Goal: Complete application form

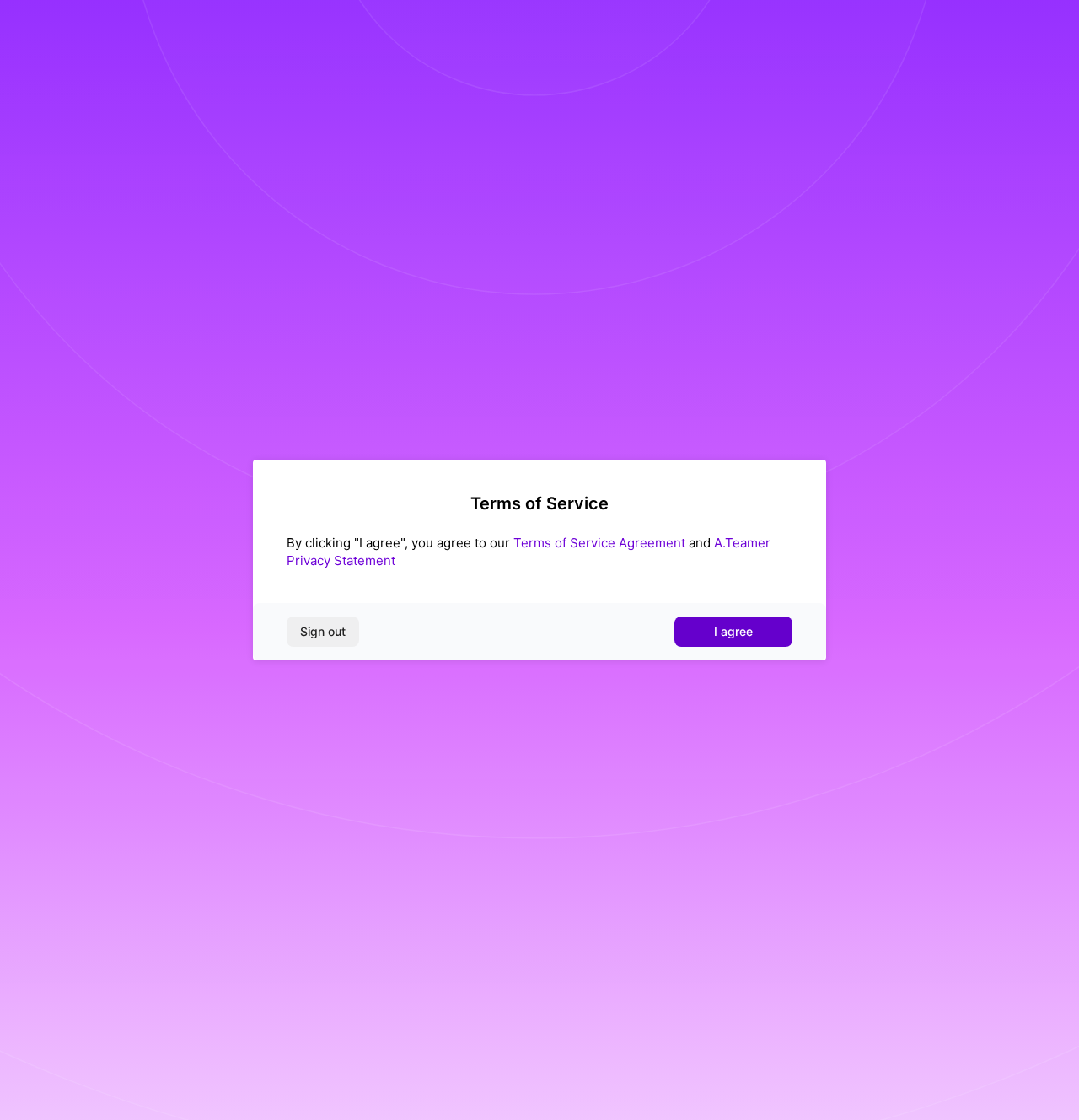
click at [761, 630] on button "I agree" at bounding box center [733, 632] width 118 height 31
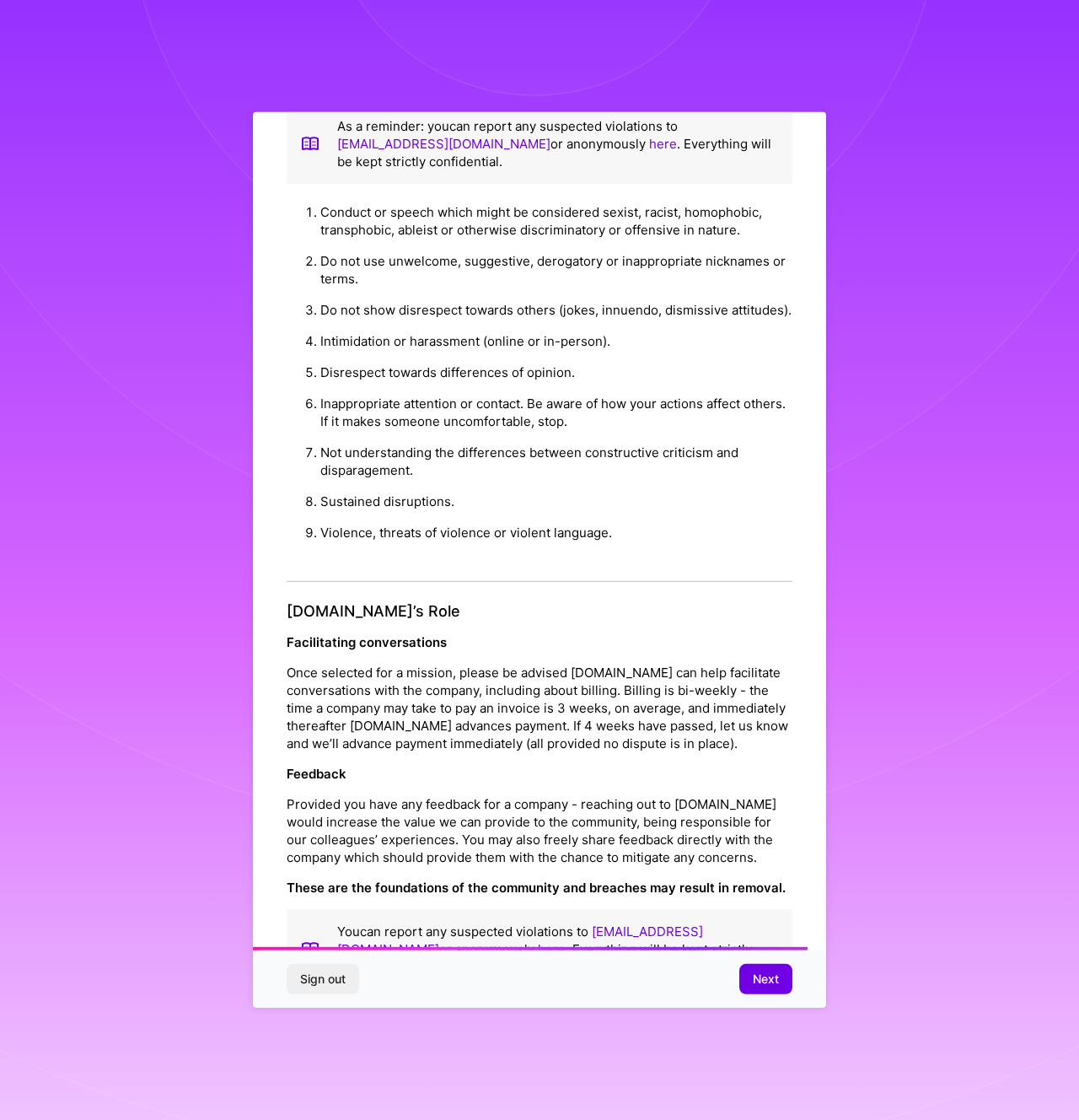
scroll to position [1476, 0]
click at [772, 979] on span "Next" at bounding box center [766, 979] width 26 height 17
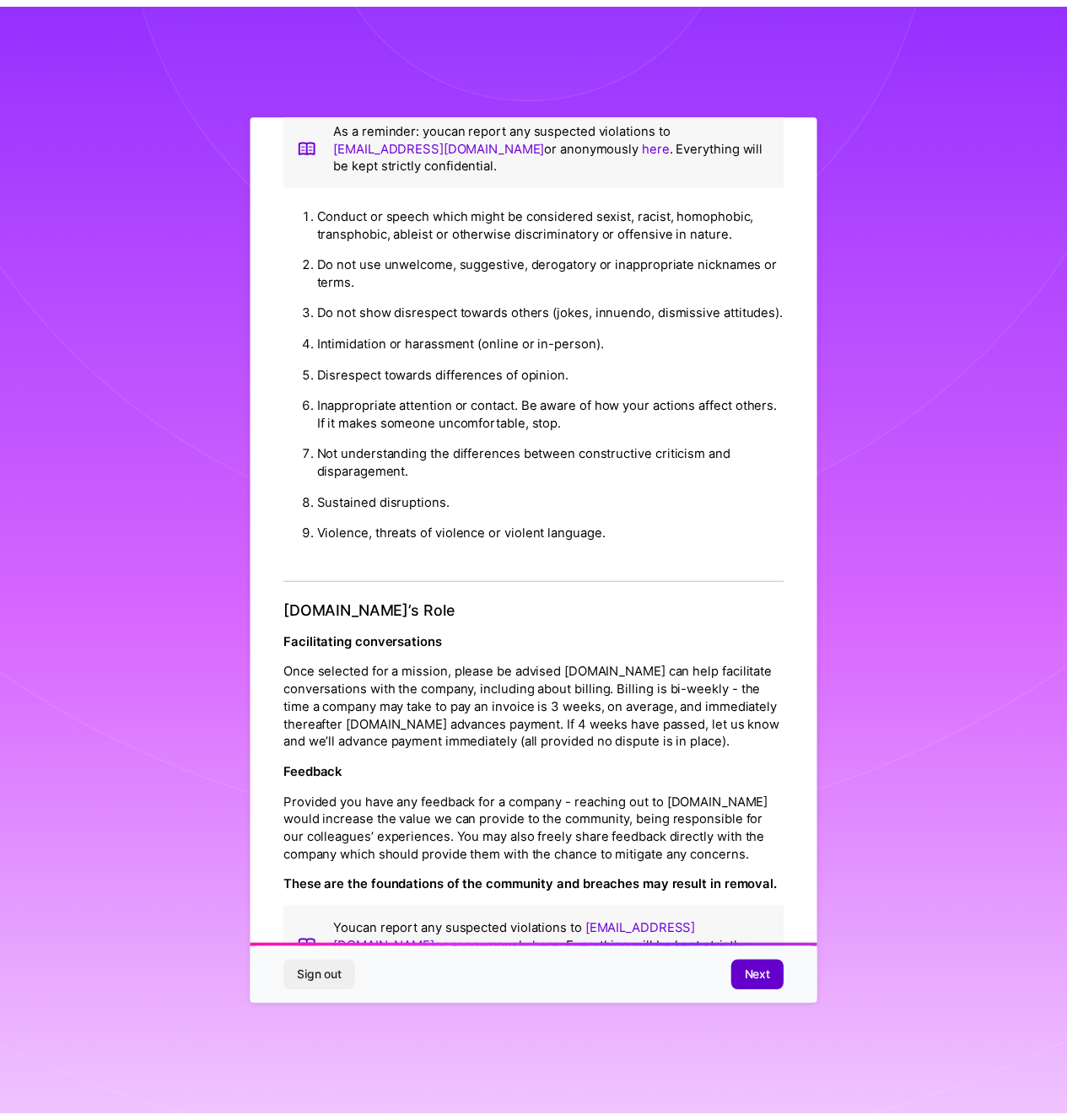
scroll to position [0, 0]
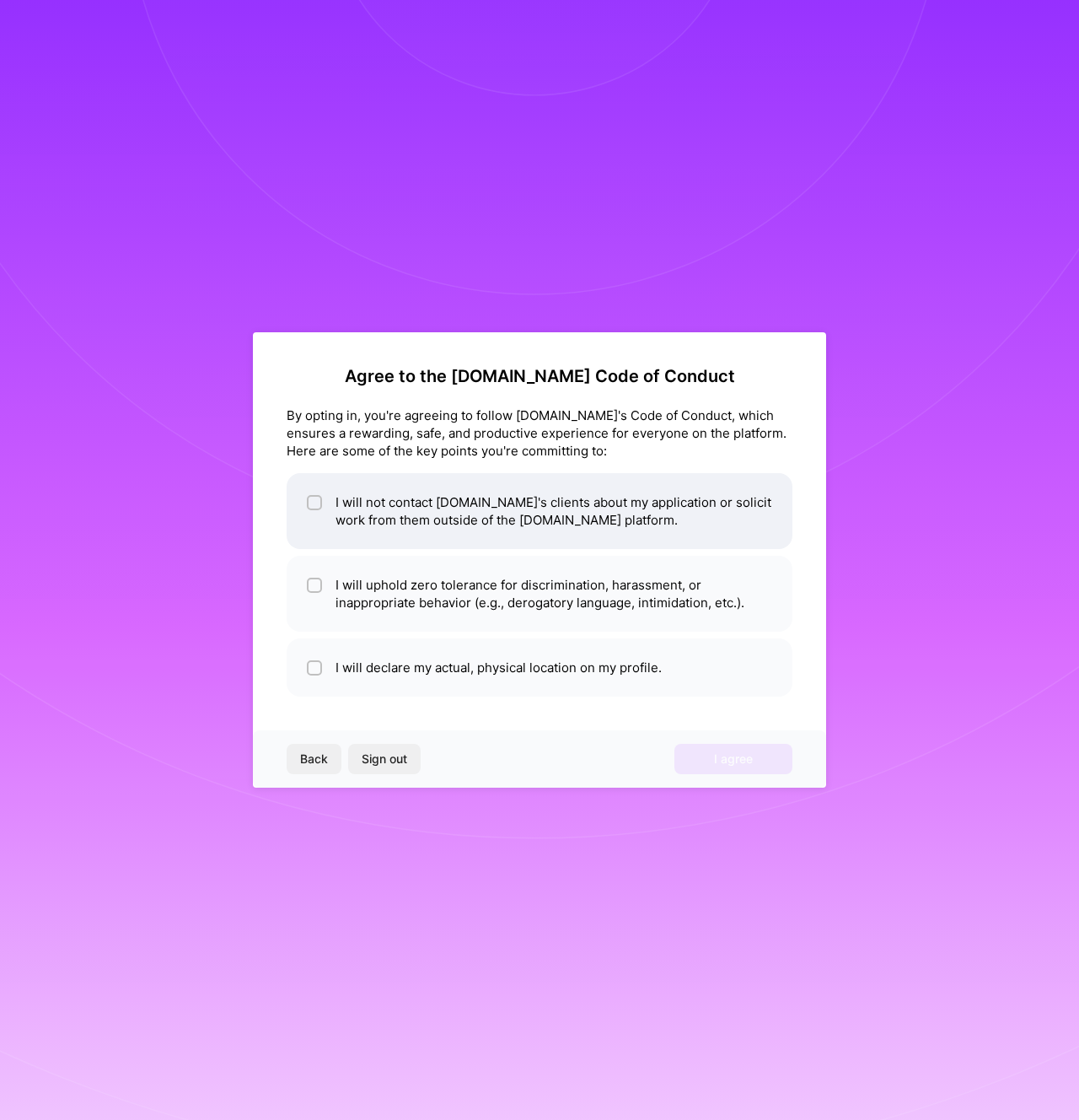
click at [728, 519] on li "I will not contact [DOMAIN_NAME]'s clients about my application or solicit work…" at bounding box center [539, 511] width 506 height 76
checkbox input "true"
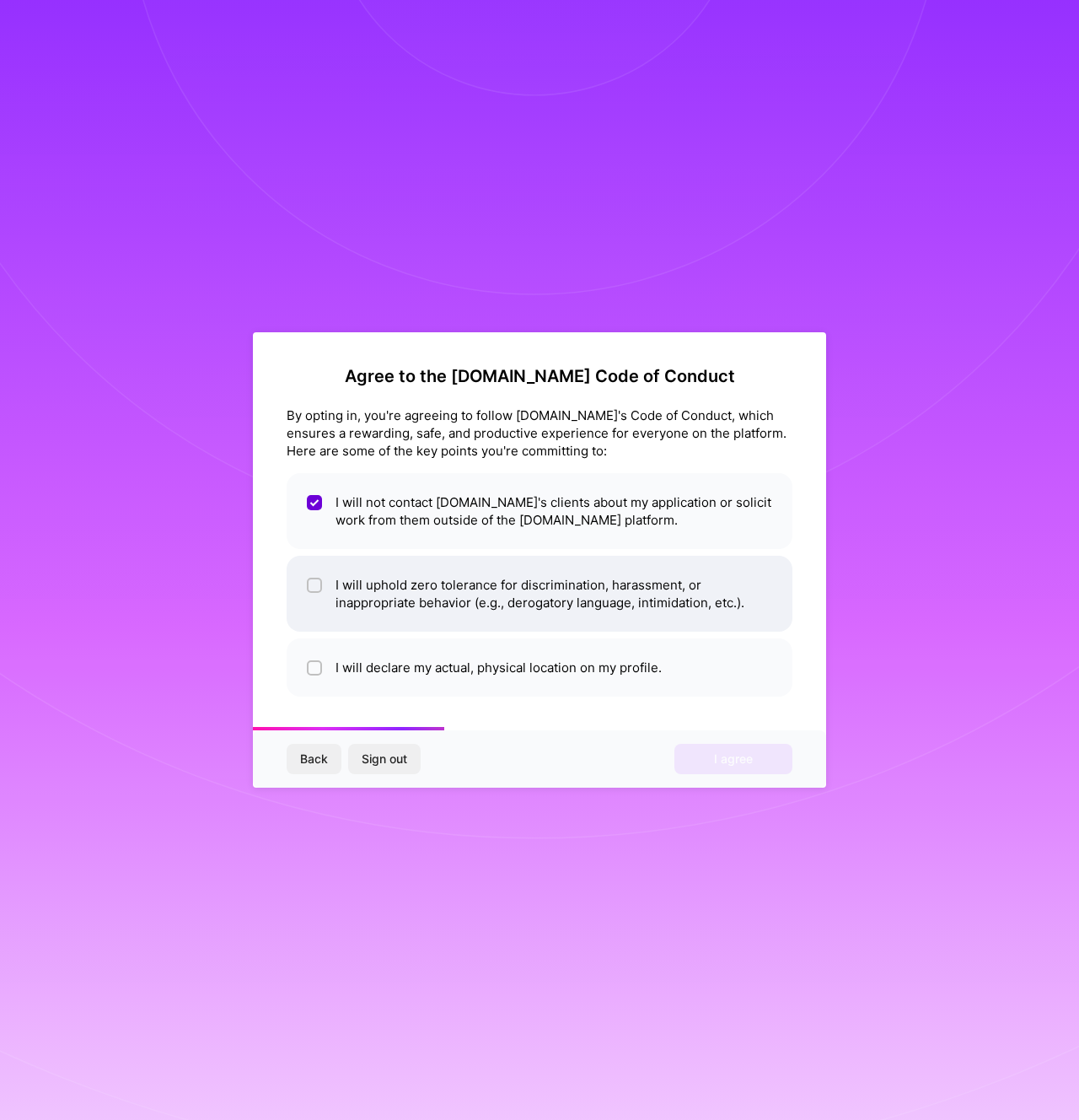
click at [745, 597] on li "I will uphold zero tolerance for discrimination, harassment, or inappropriate b…" at bounding box center [539, 593] width 506 height 76
checkbox input "true"
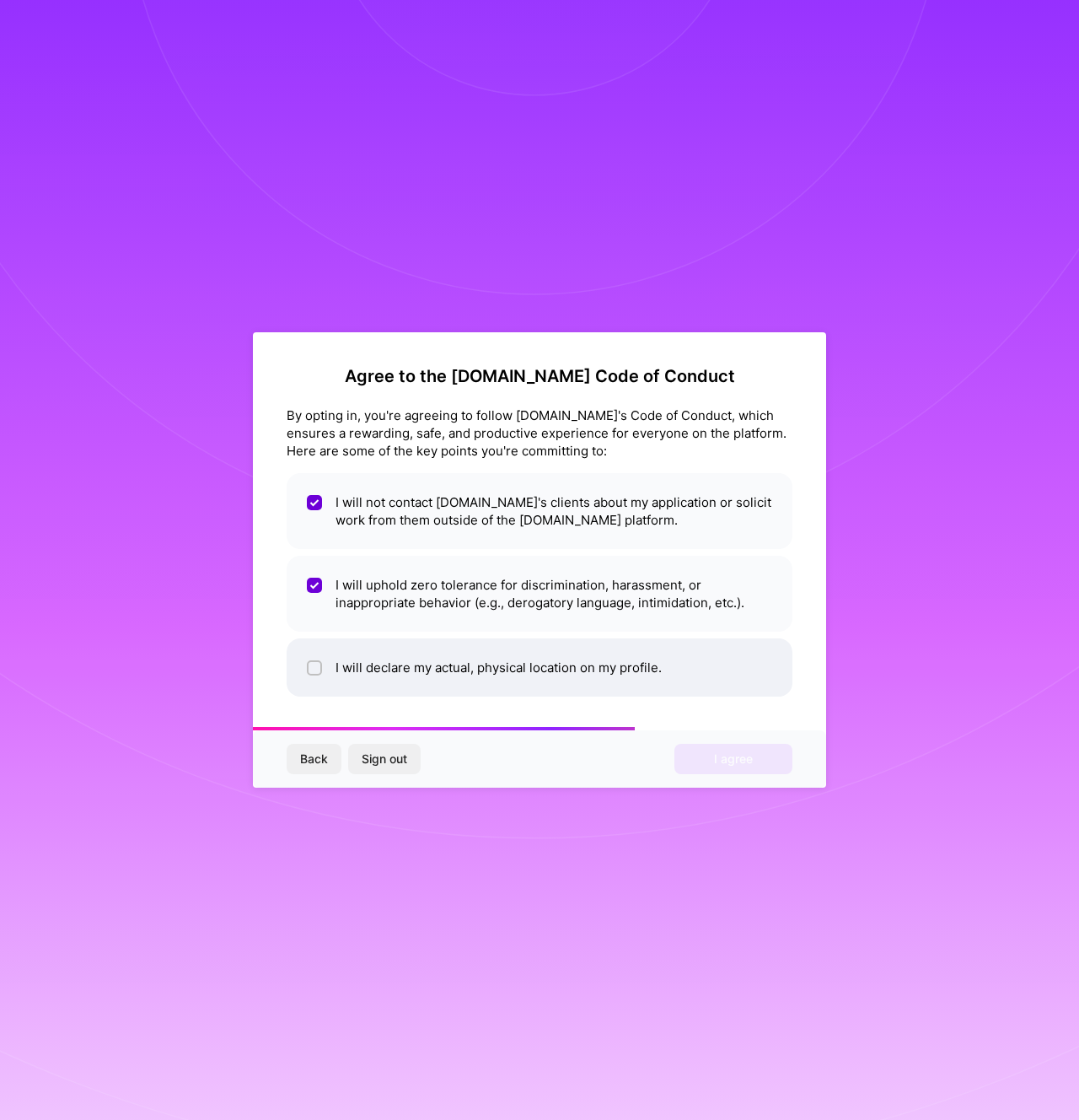
click at [737, 667] on li "I will declare my actual, physical location on my profile." at bounding box center [539, 667] width 506 height 58
checkbox input "true"
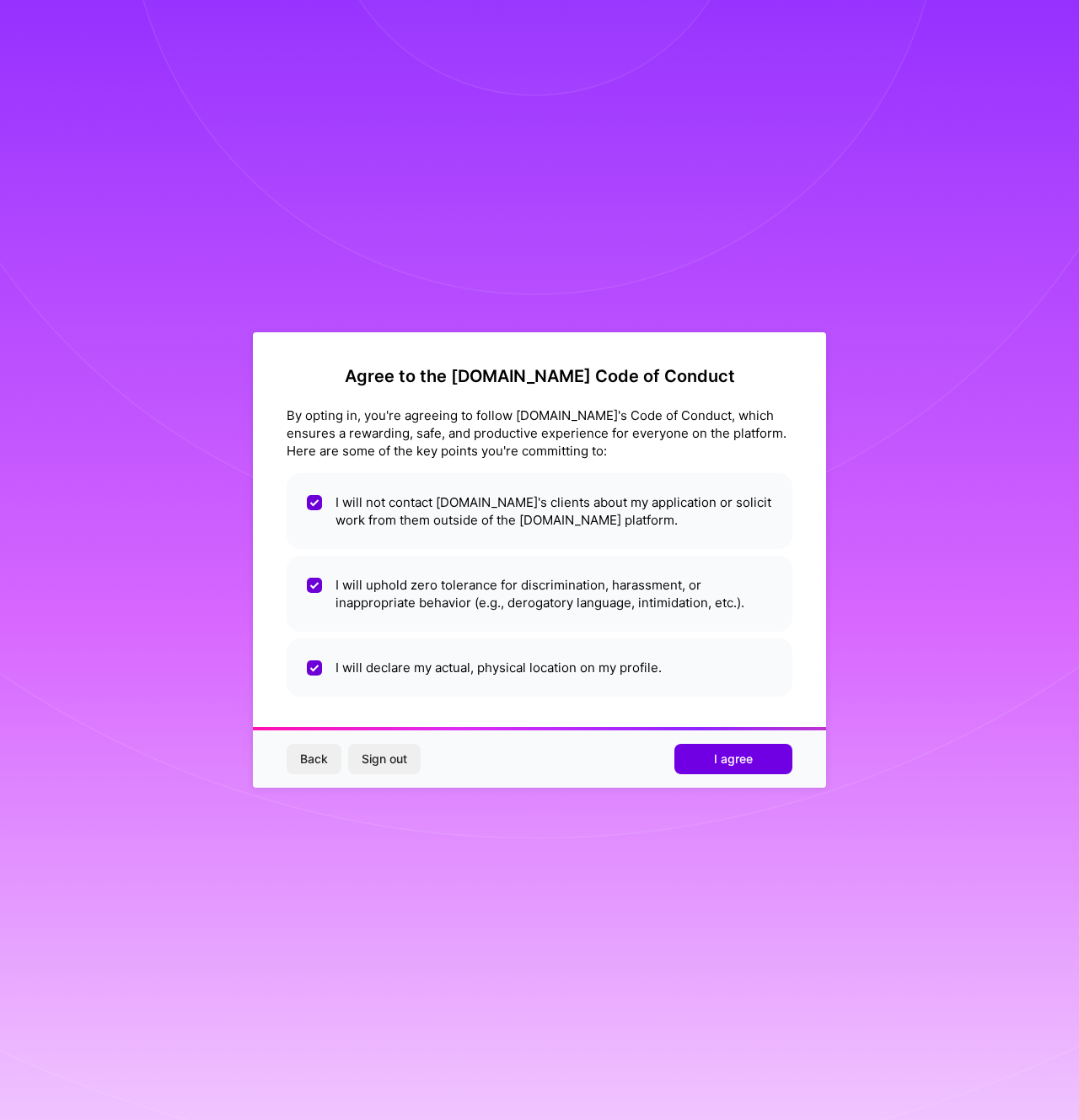
click at [738, 756] on span "I agree" at bounding box center [733, 759] width 39 height 17
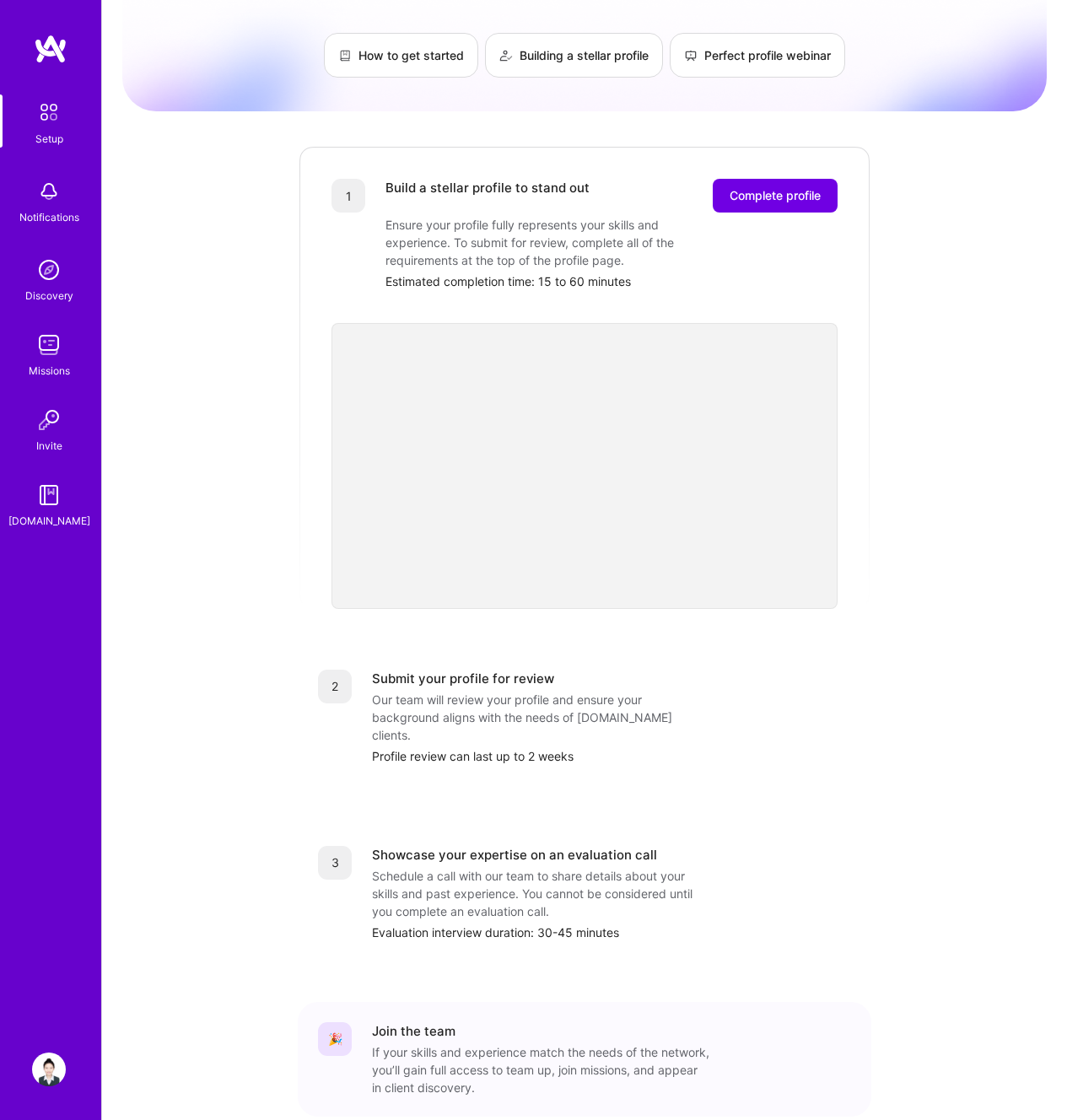
scroll to position [161, 0]
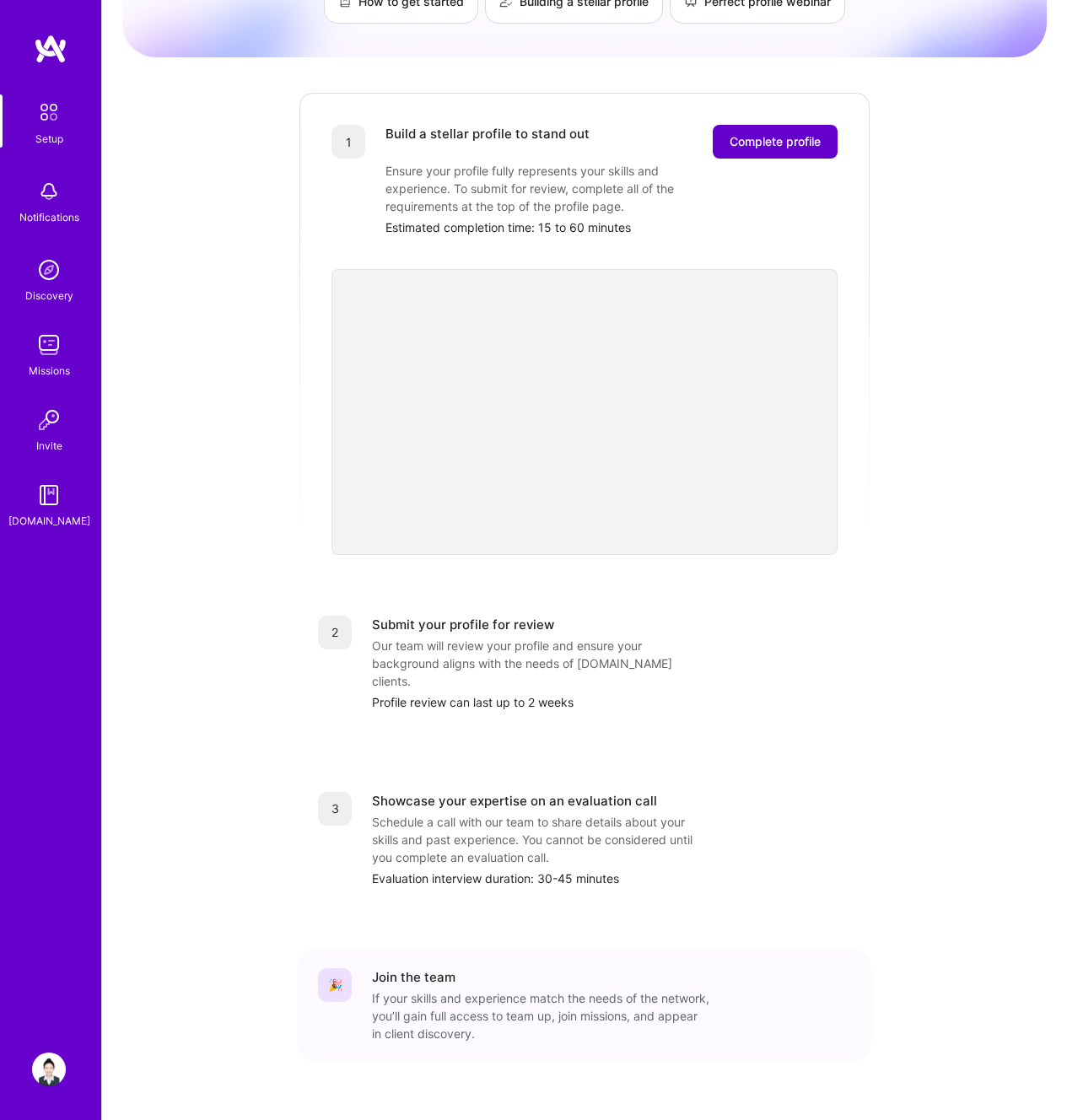
click at [789, 134] on span "Complete profile" at bounding box center [775, 142] width 91 height 17
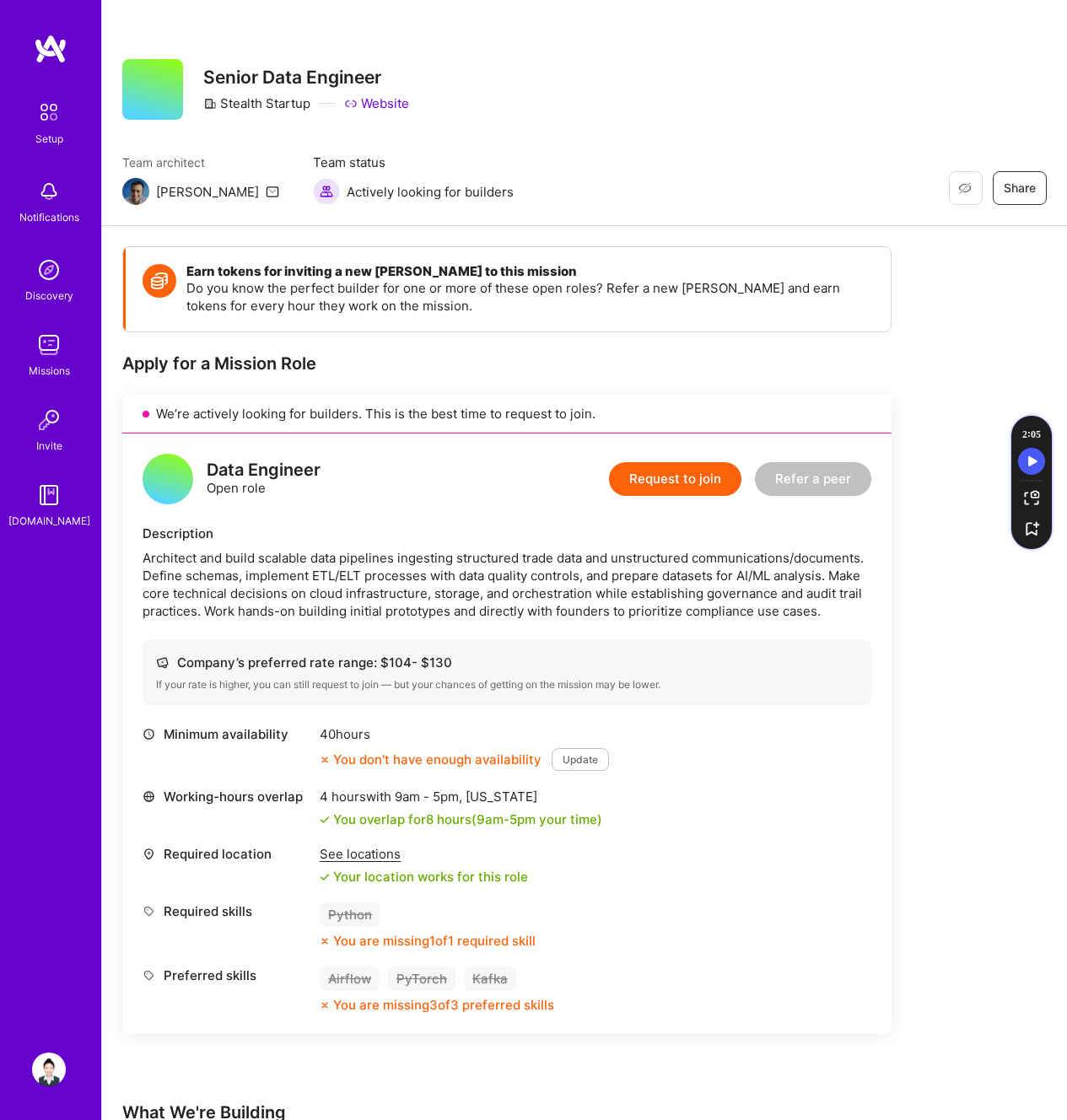
click at [402, 99] on link "Website" at bounding box center [377, 104] width 65 height 18
